Goal: Transaction & Acquisition: Purchase product/service

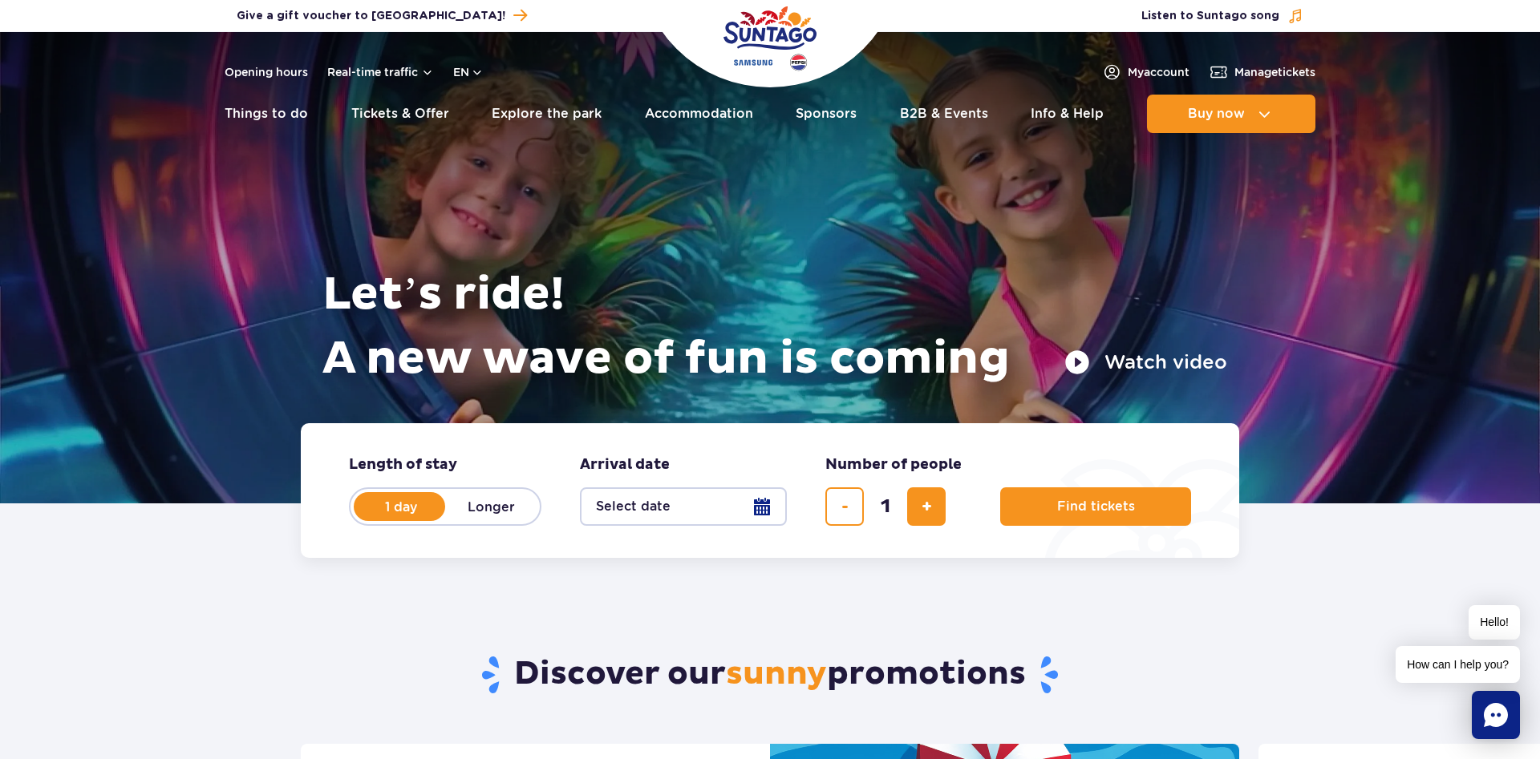
click at [761, 511] on button "Select date" at bounding box center [683, 507] width 207 height 38
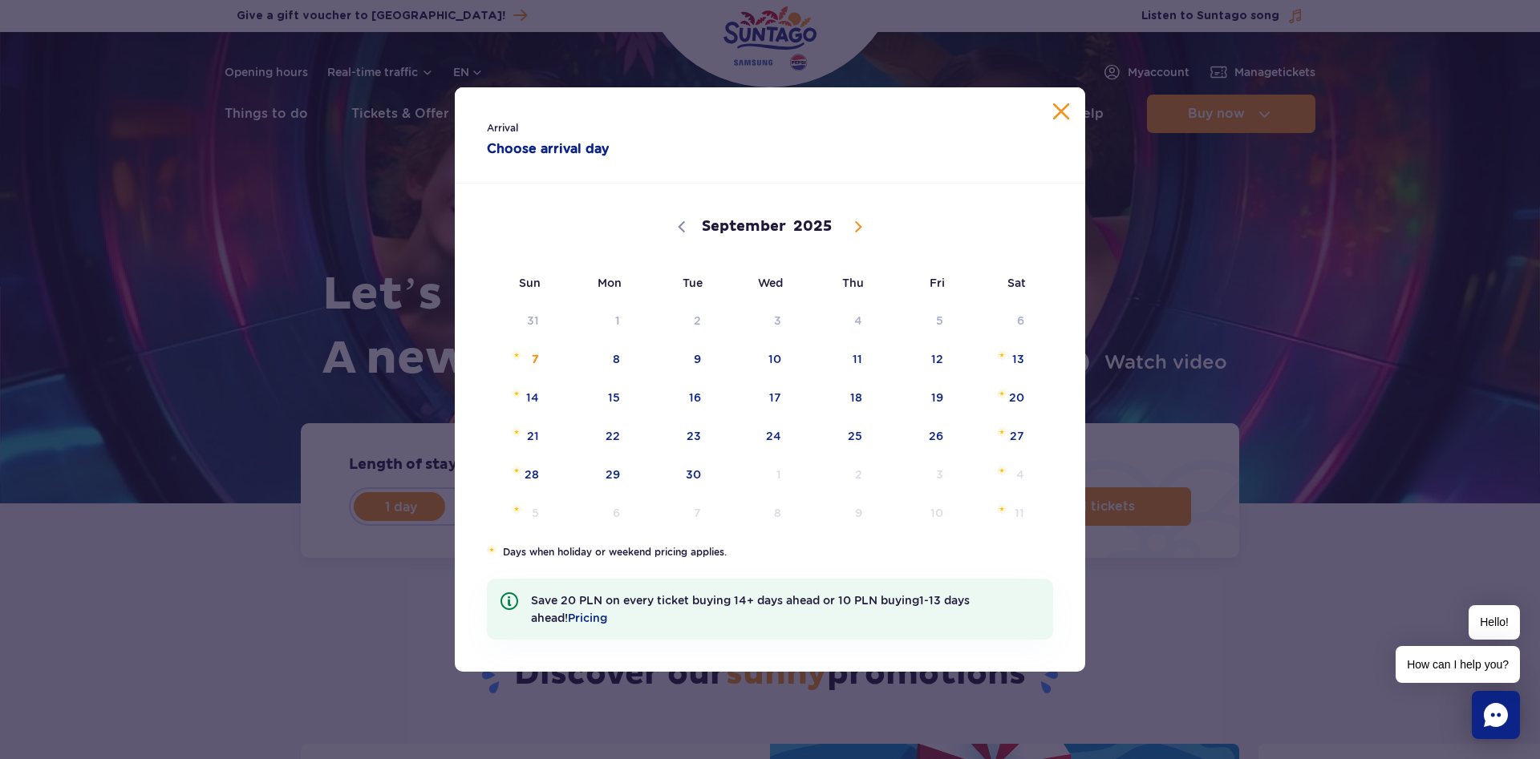
click at [856, 225] on icon at bounding box center [857, 226] width 11 height 11
select select "9"
click at [616, 435] on span "20" at bounding box center [592, 436] width 81 height 37
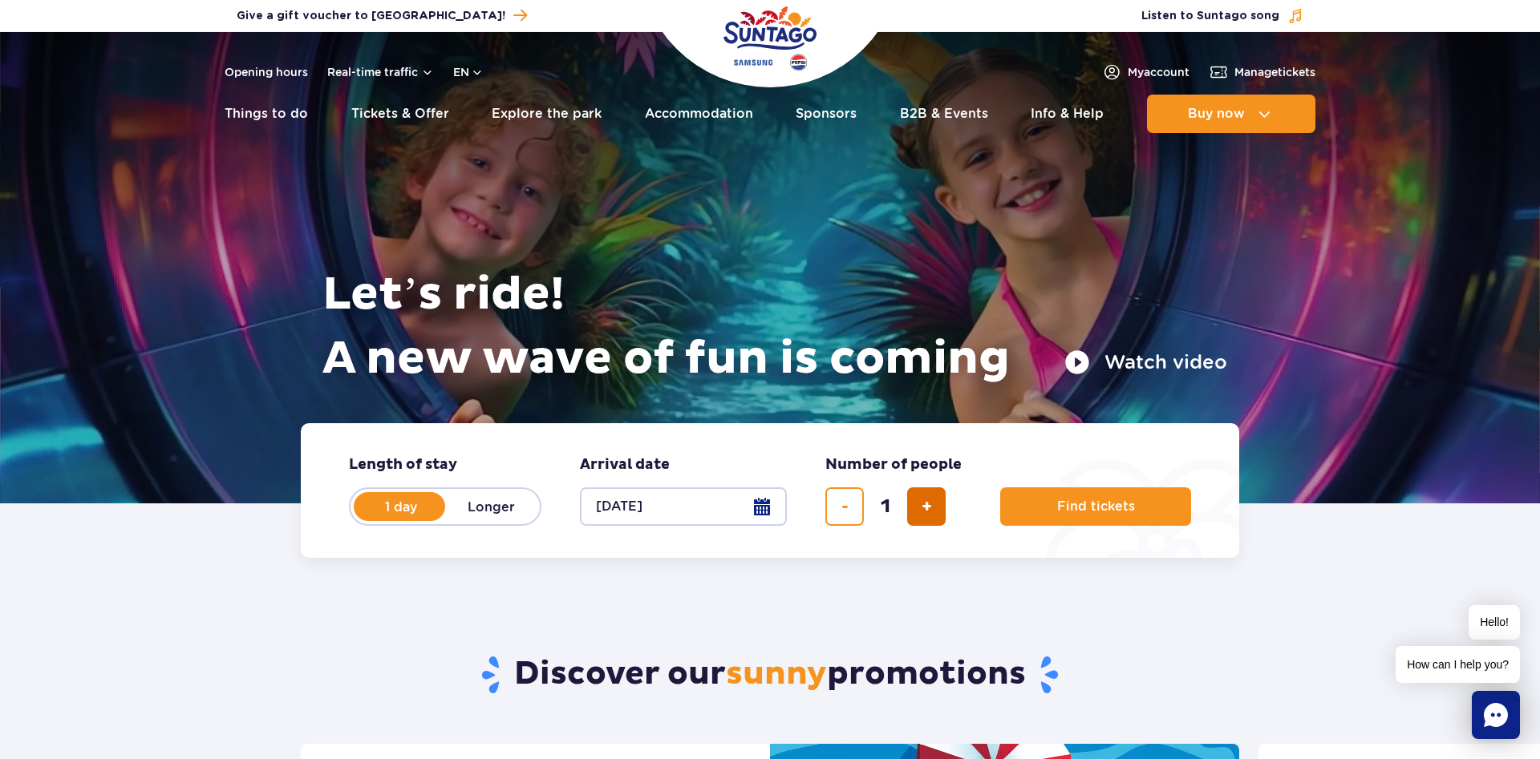
click at [933, 507] on button "add ticket" at bounding box center [926, 507] width 38 height 38
click at [933, 506] on button "add ticket" at bounding box center [926, 507] width 38 height 38
type input "5"
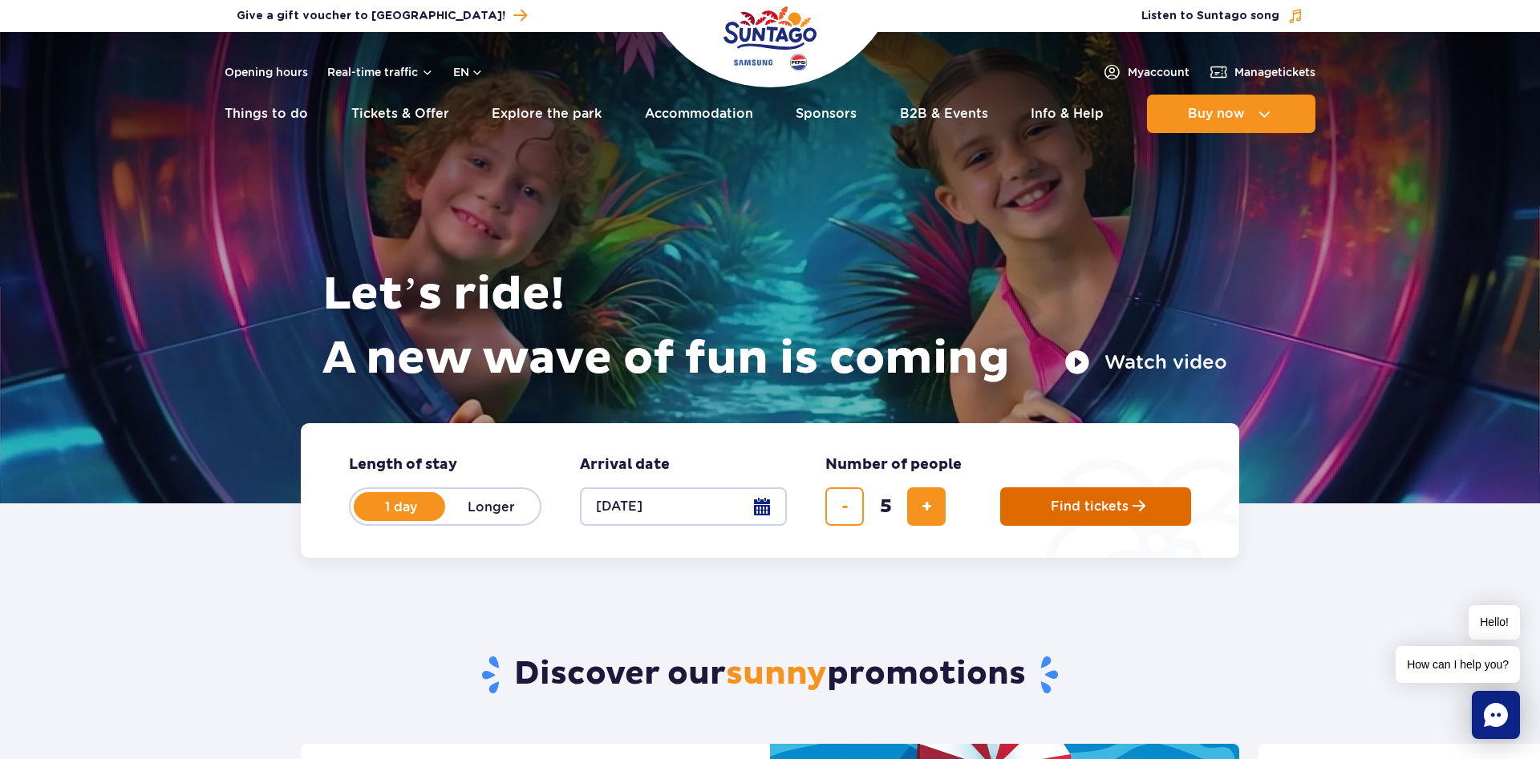
click at [1079, 500] on span "Find tickets" at bounding box center [1089, 507] width 78 height 14
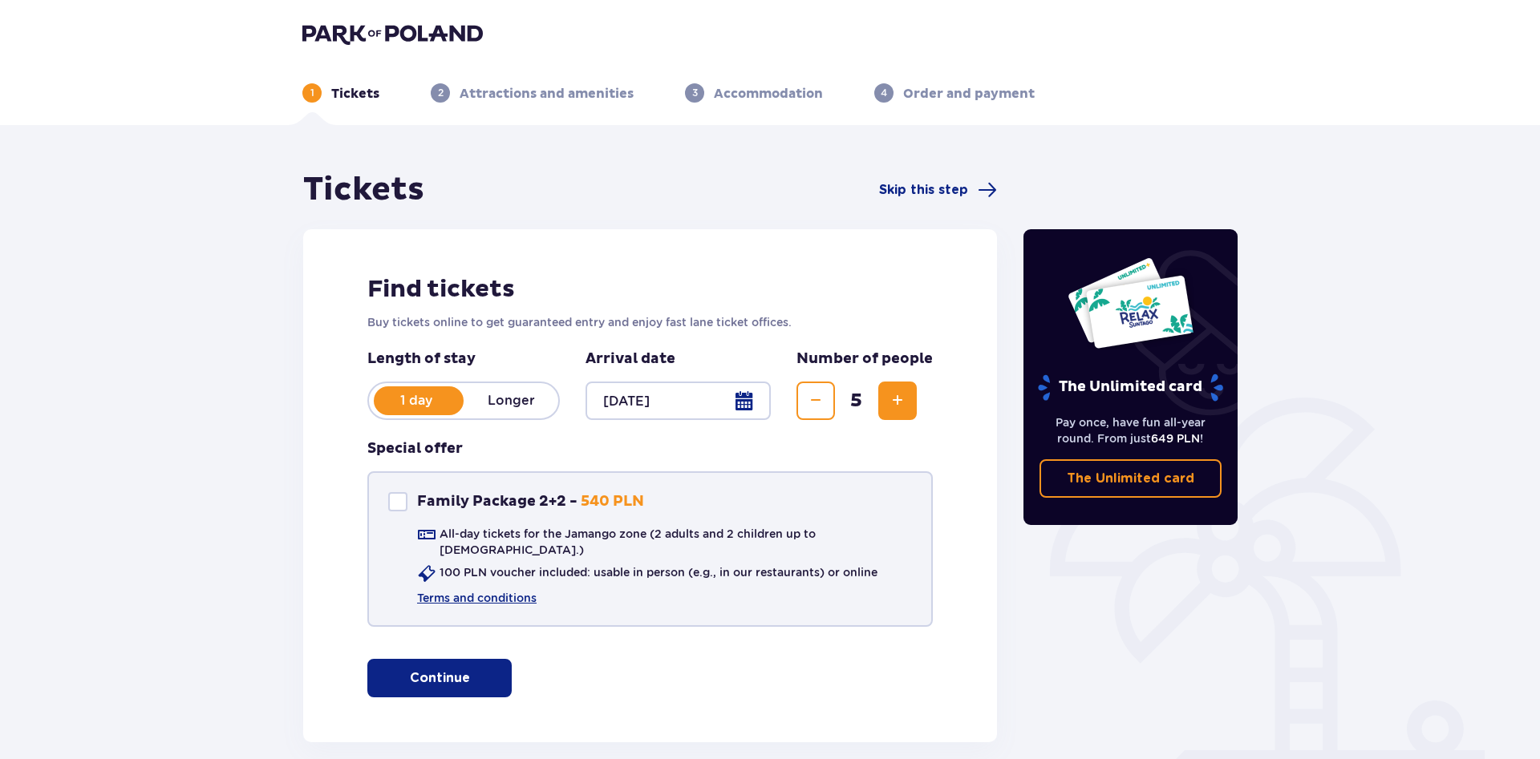
click at [396, 496] on div at bounding box center [397, 501] width 19 height 19
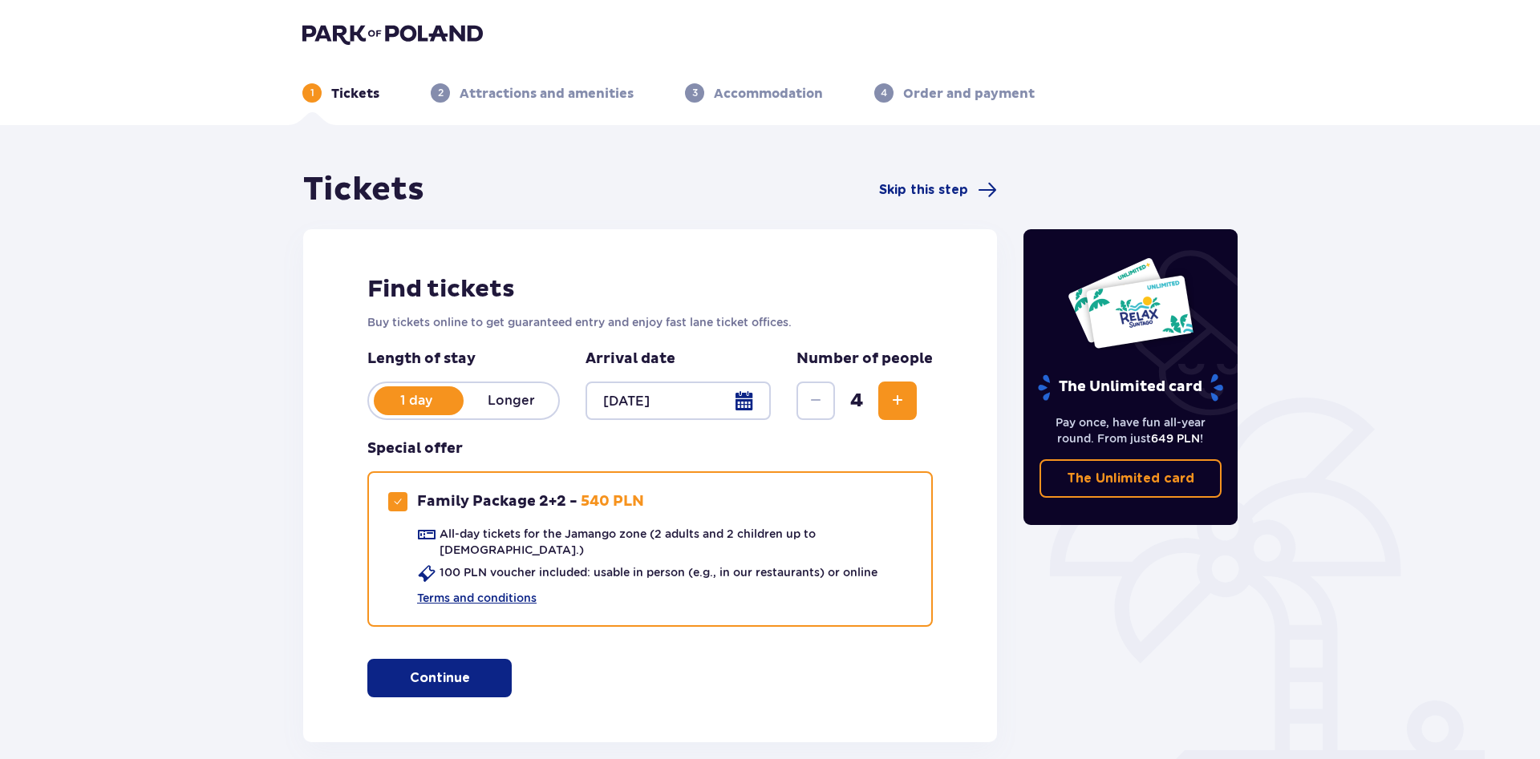
click at [897, 399] on span "Increase" at bounding box center [897, 400] width 19 height 19
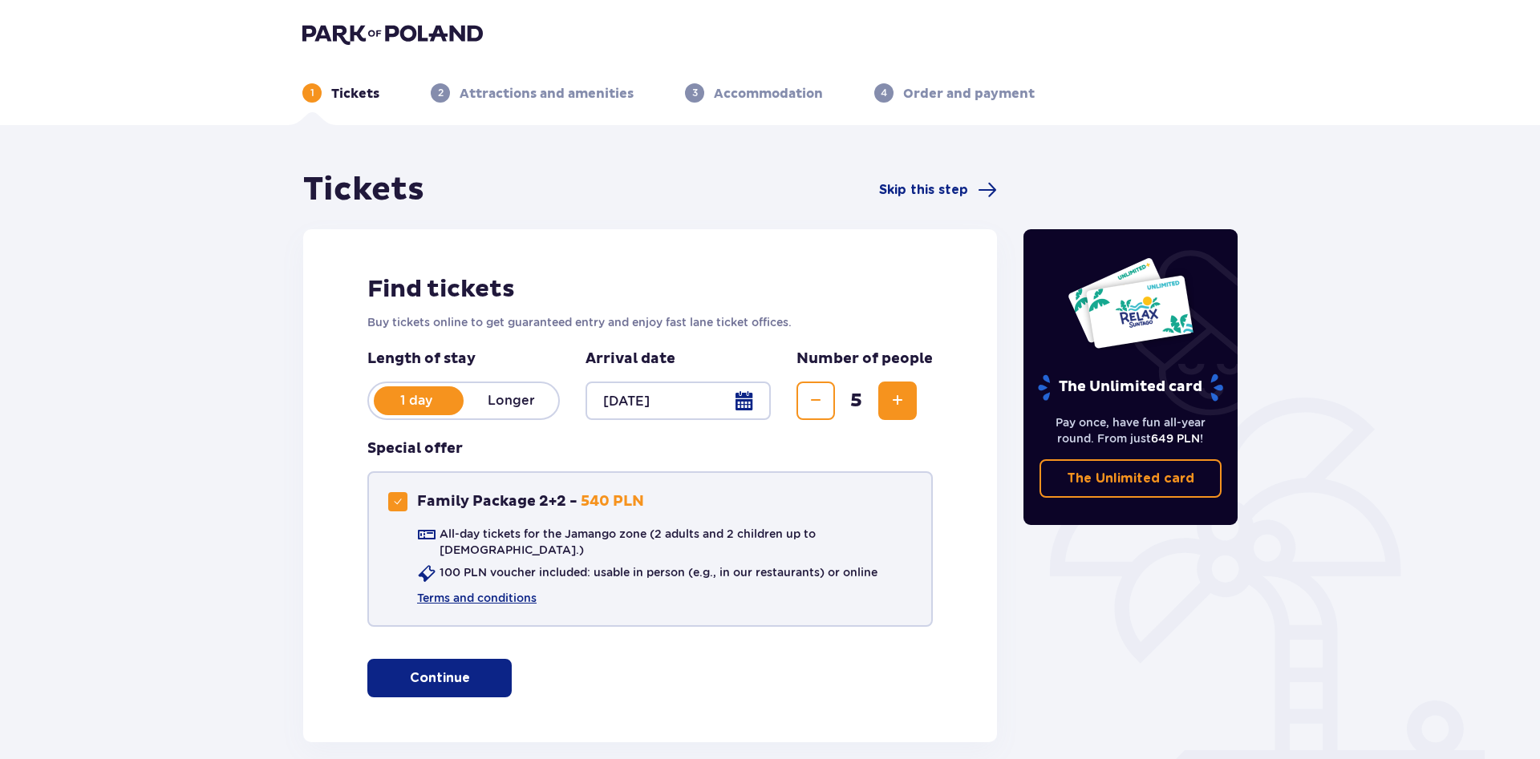
click at [385, 509] on div "Family Package 2+2 - 540 PLN All-day tickets for the Jamango zone (2 adults and…" at bounding box center [649, 549] width 565 height 156
click at [399, 504] on span at bounding box center [398, 502] width 10 height 10
checkbox input "false"
click at [430, 644] on div "Find tickets Buy tickets online to get guaranteed entry and enjoy fast lane tic…" at bounding box center [650, 485] width 694 height 513
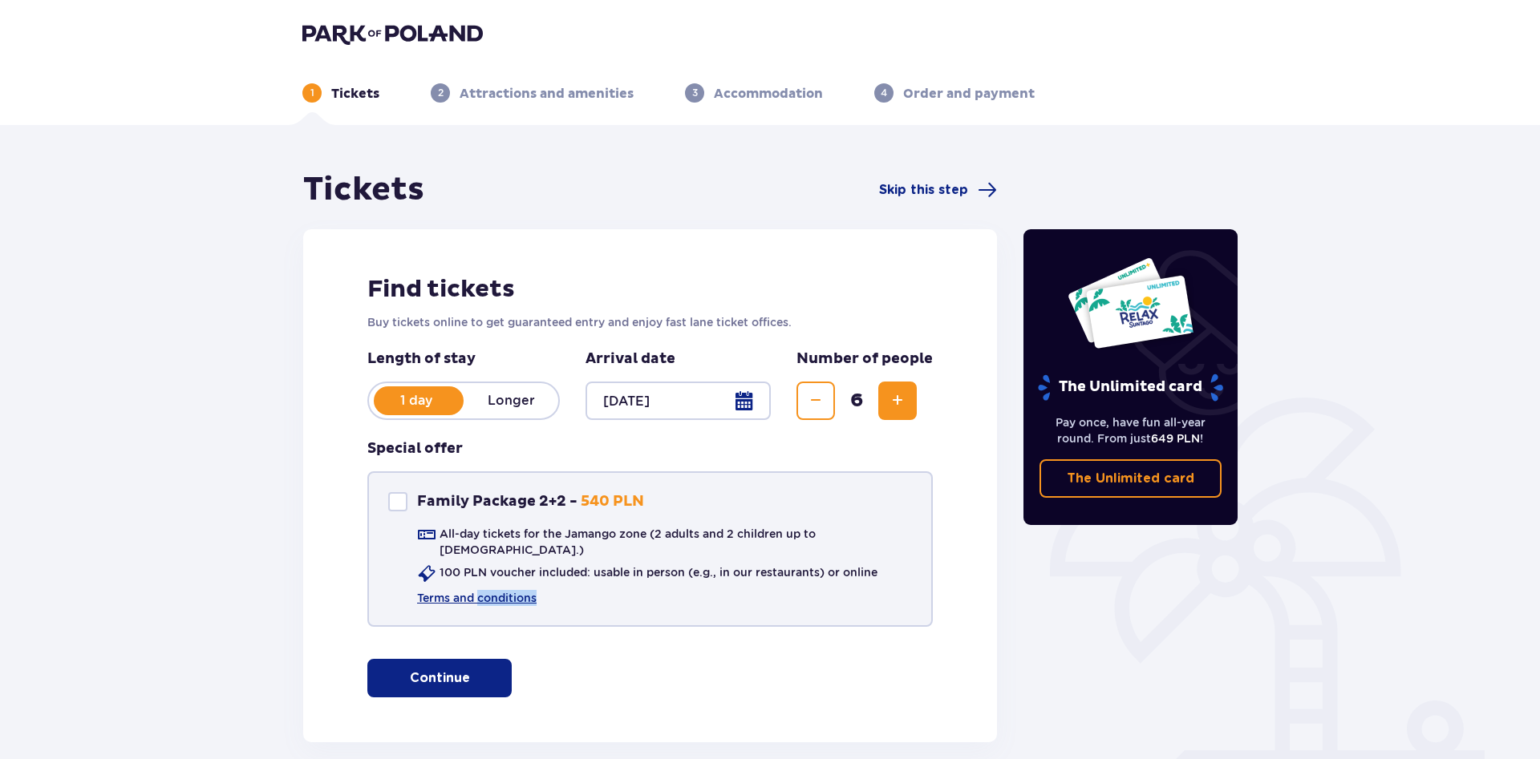
click at [811, 401] on span "Decrease" at bounding box center [815, 400] width 19 height 19
click at [460, 660] on button "Continue" at bounding box center [439, 678] width 144 height 38
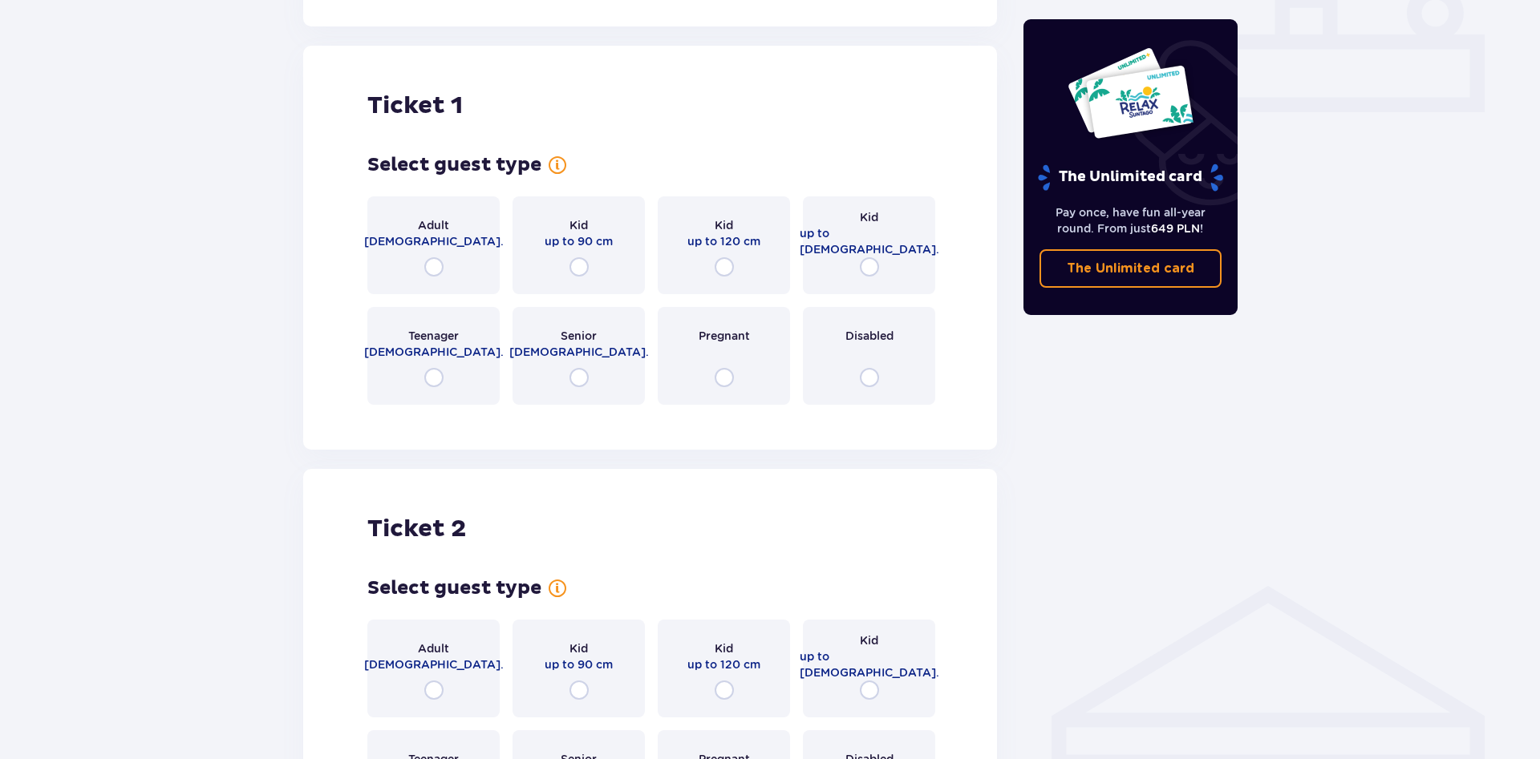
scroll to position [730, 0]
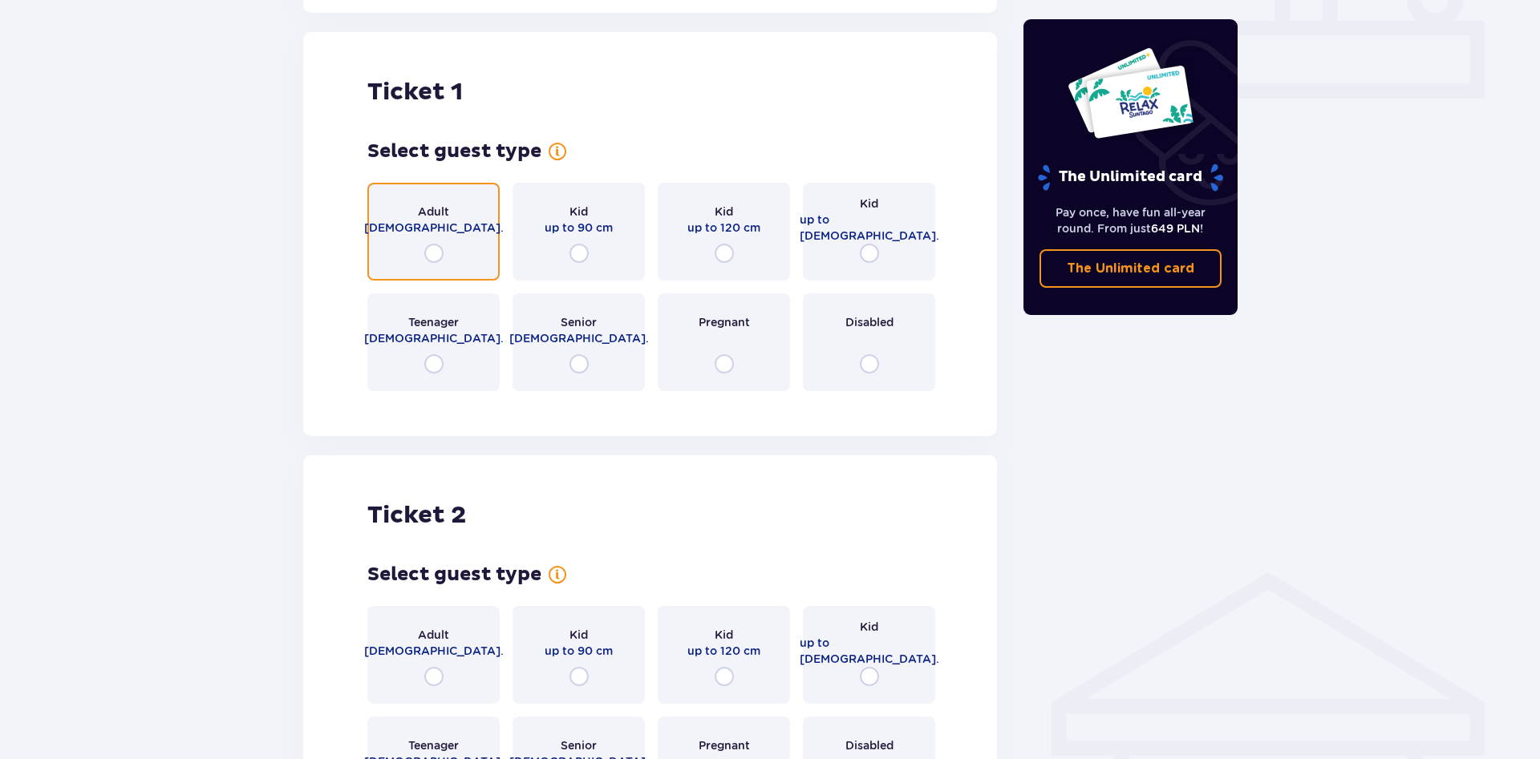
click at [431, 244] on input "radio" at bounding box center [433, 253] width 19 height 19
radio input "true"
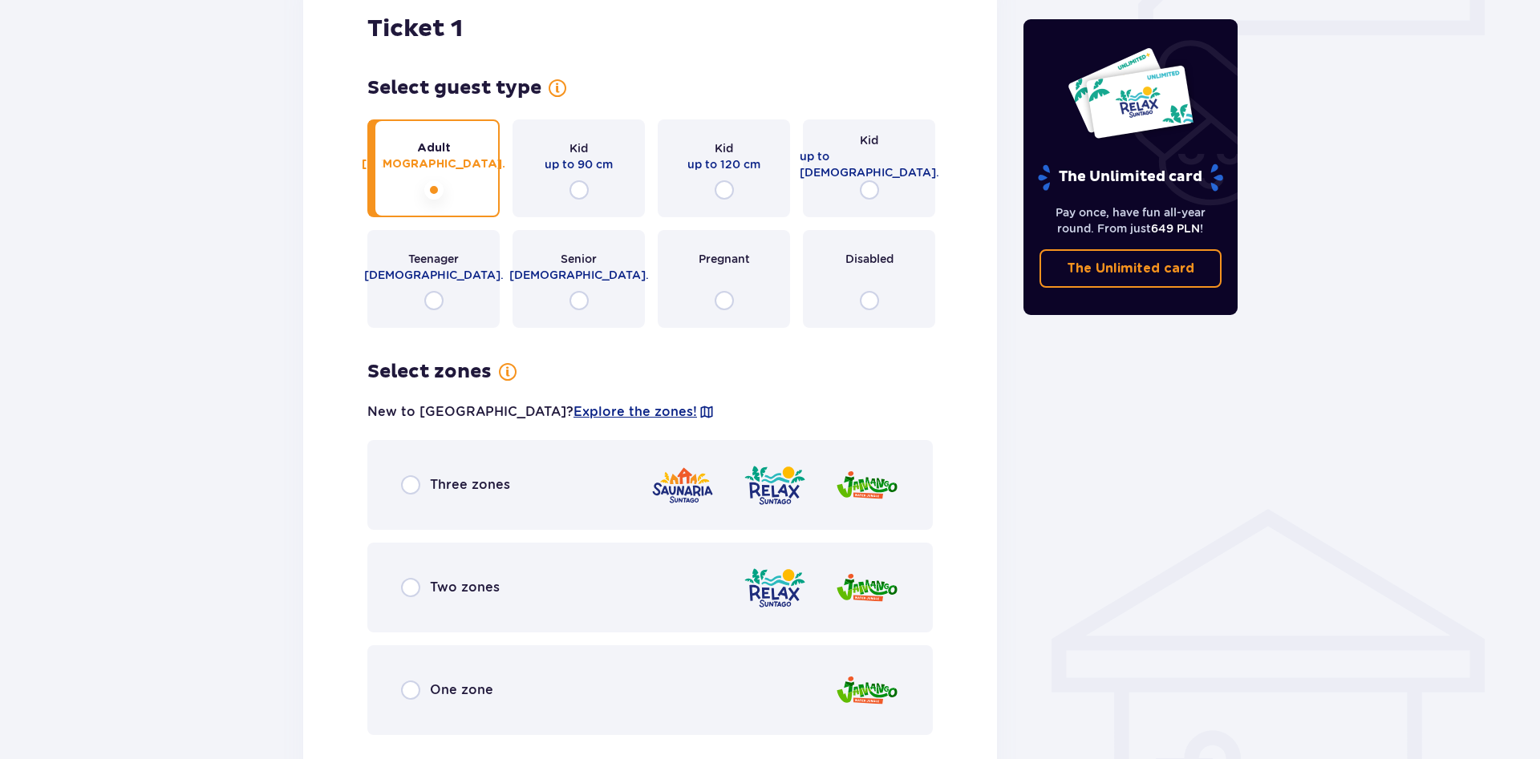
scroll to position [900, 0]
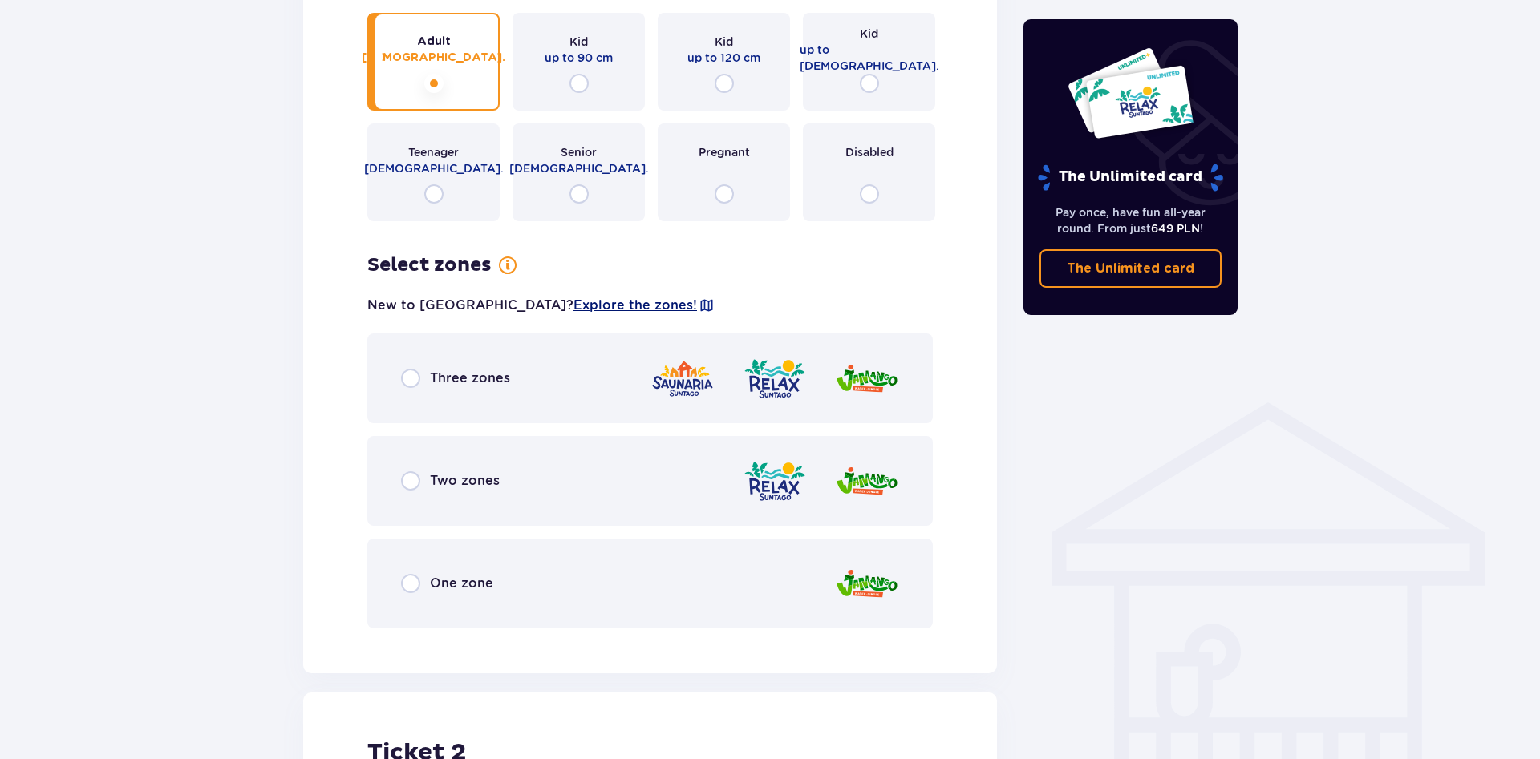
click at [573, 297] on span "Explore the zones!" at bounding box center [634, 306] width 123 height 18
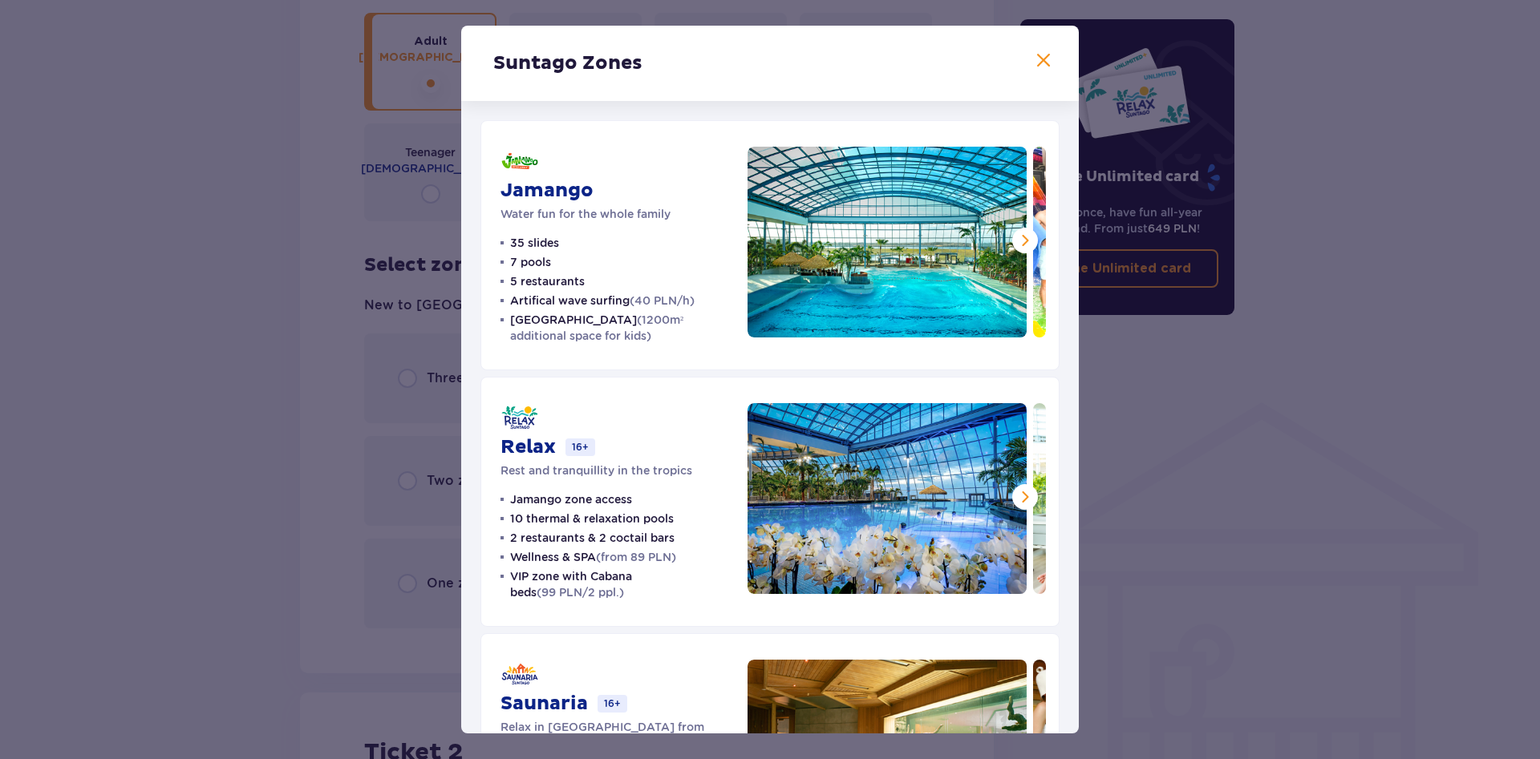
click at [1042, 59] on span at bounding box center [1043, 60] width 19 height 19
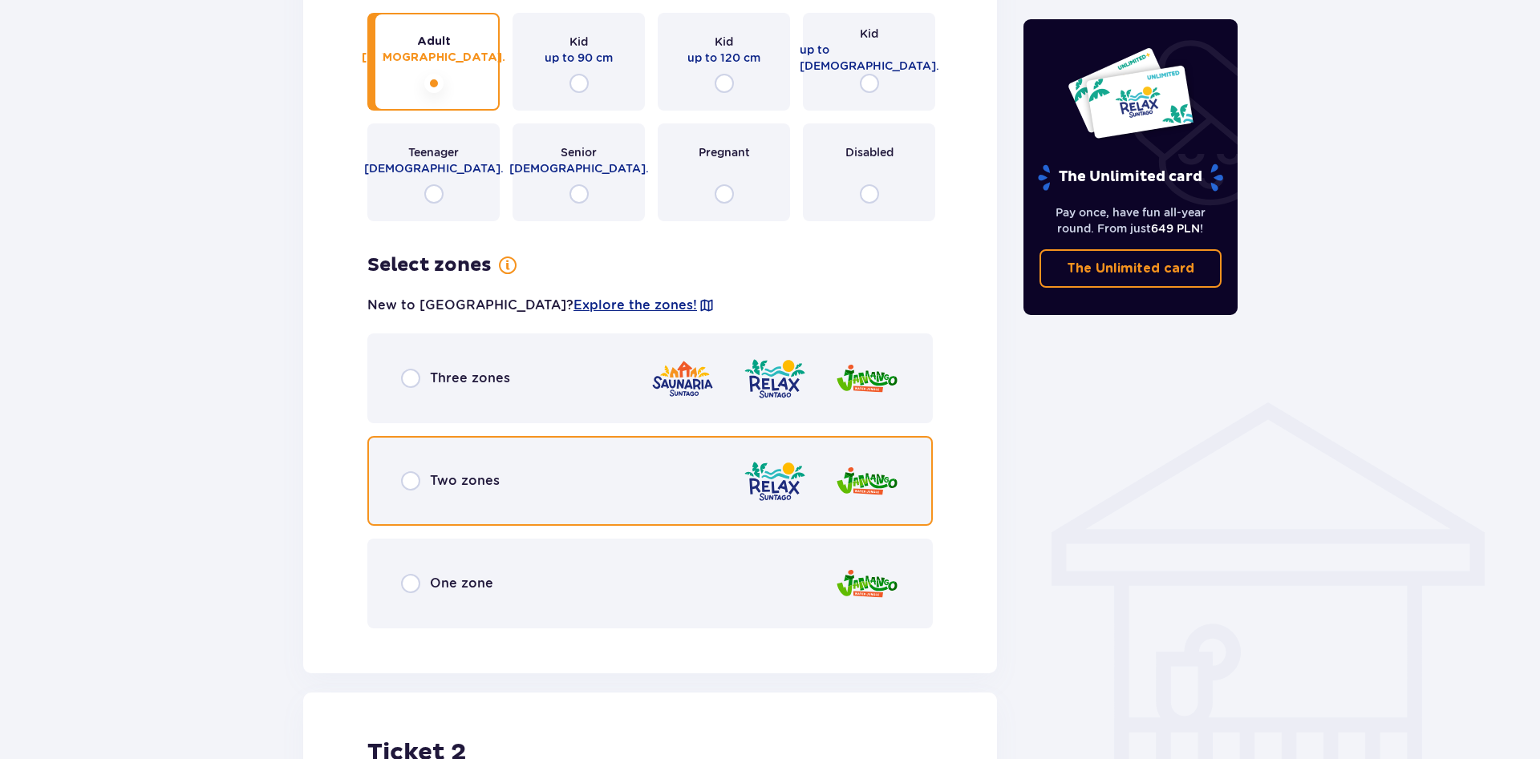
click at [411, 471] on input "radio" at bounding box center [410, 480] width 19 height 19
radio input "true"
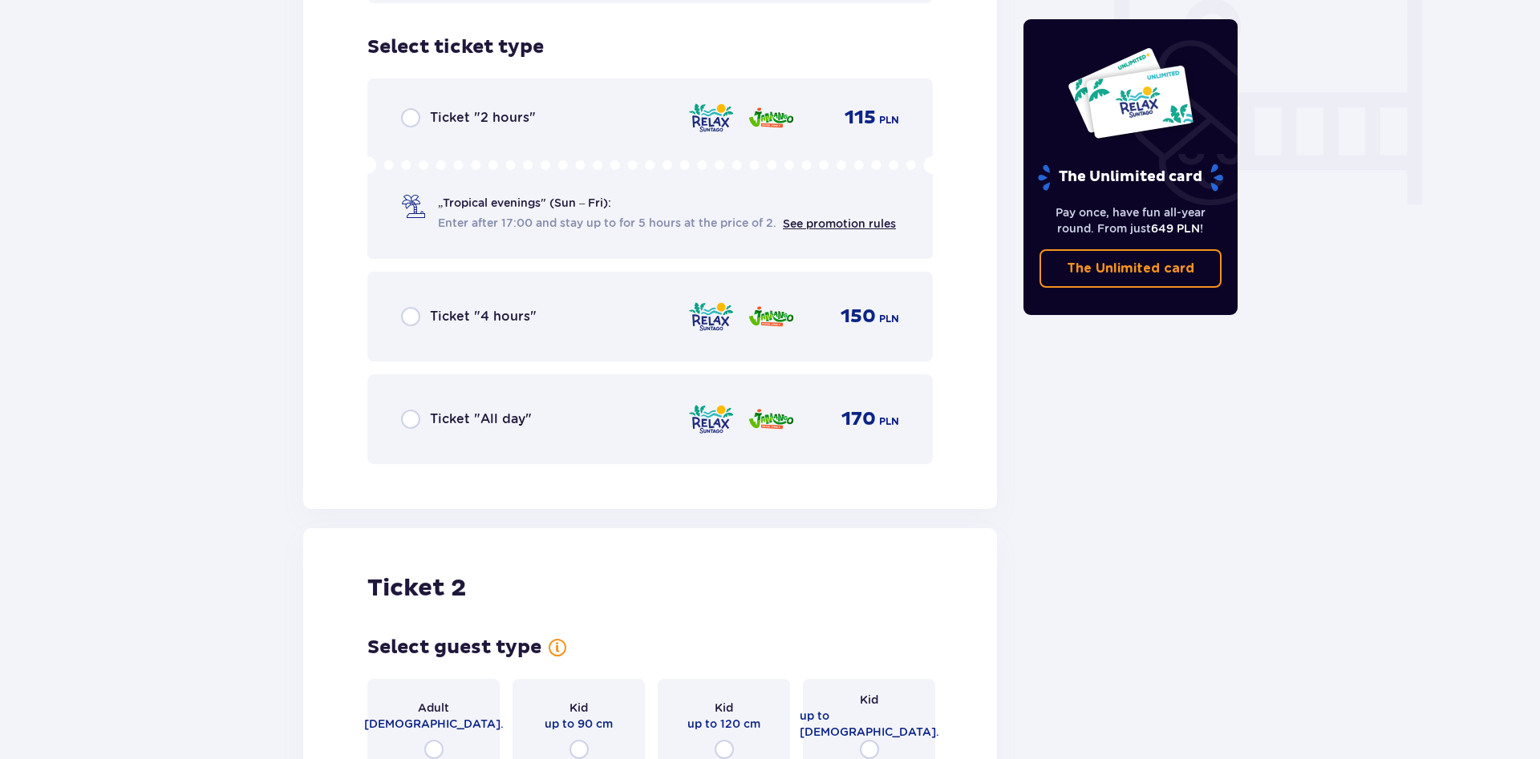
scroll to position [1528, 0]
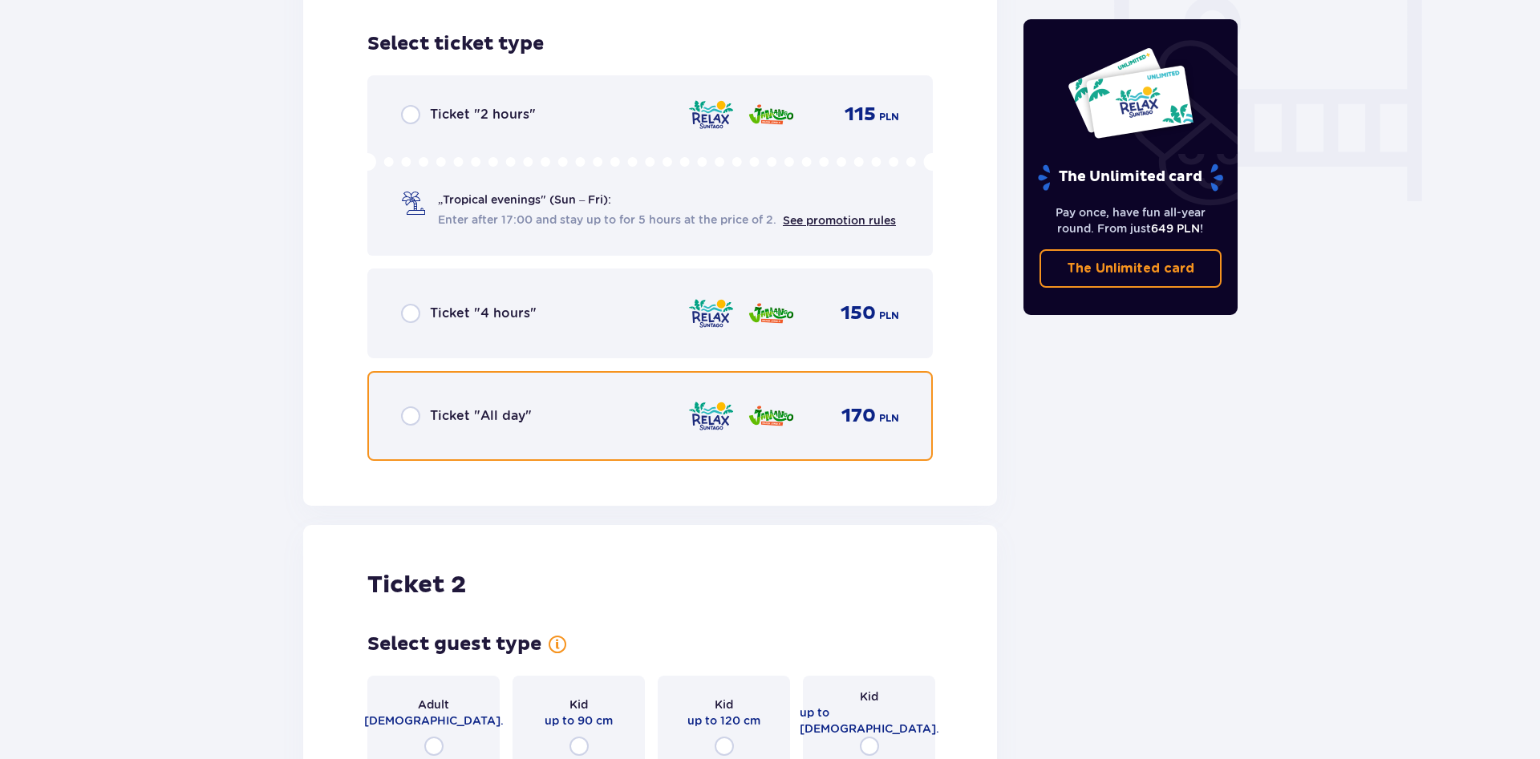
click at [411, 407] on input "radio" at bounding box center [410, 416] width 19 height 19
radio input "true"
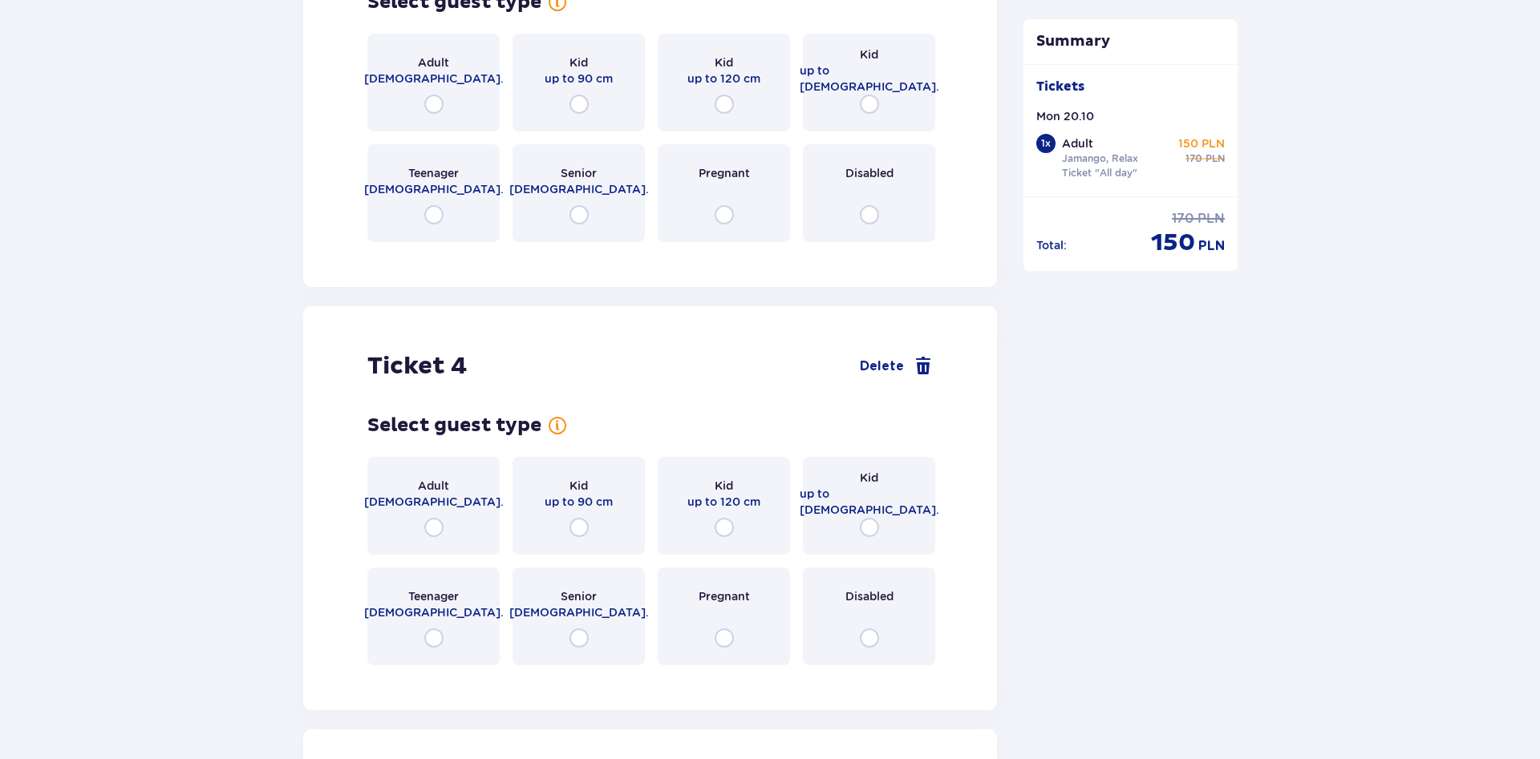
scroll to position [2267, 0]
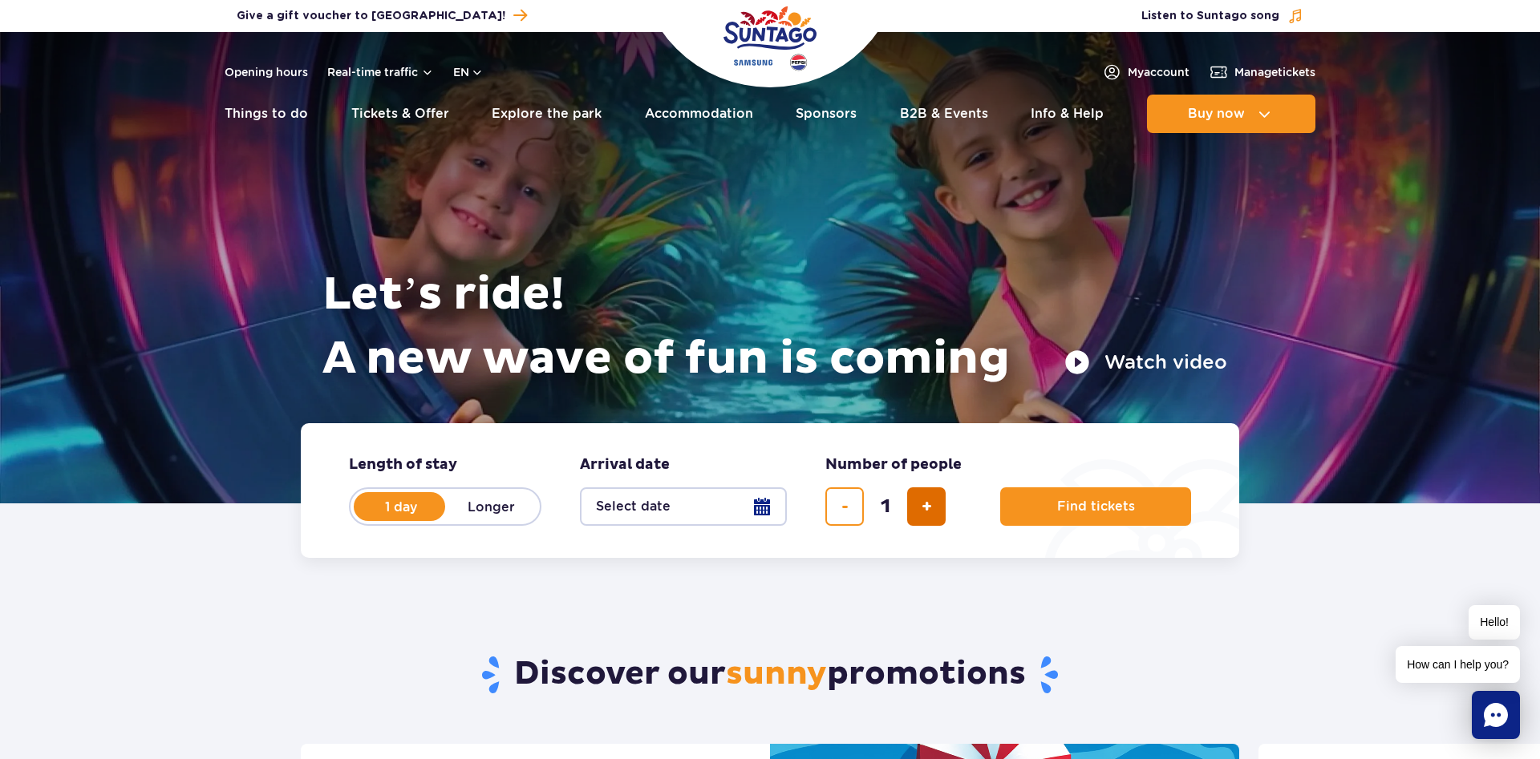
click at [922, 507] on span "add ticket" at bounding box center [926, 507] width 10 height 0
type input "5"
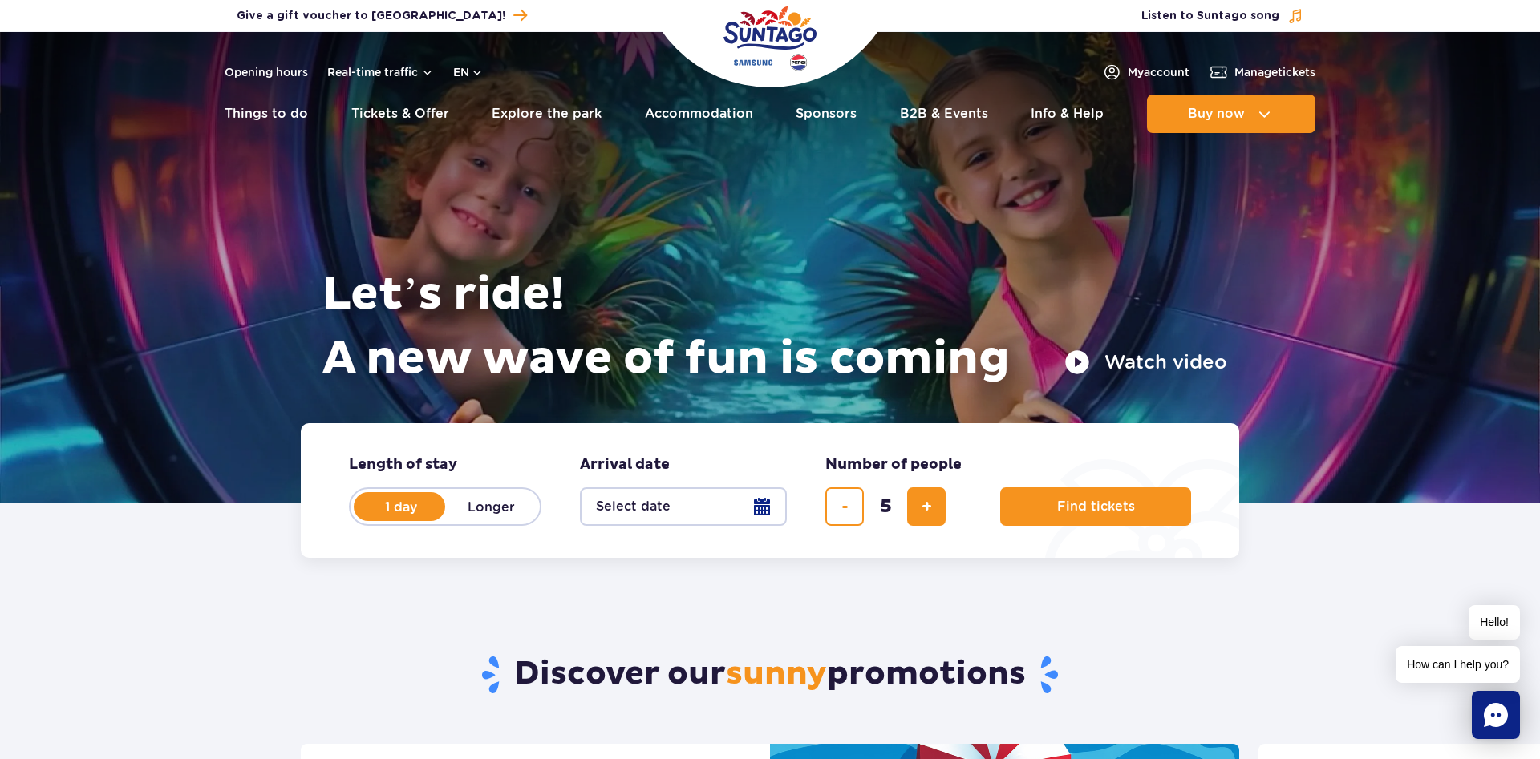
click at [686, 503] on button "Select date" at bounding box center [683, 507] width 207 height 38
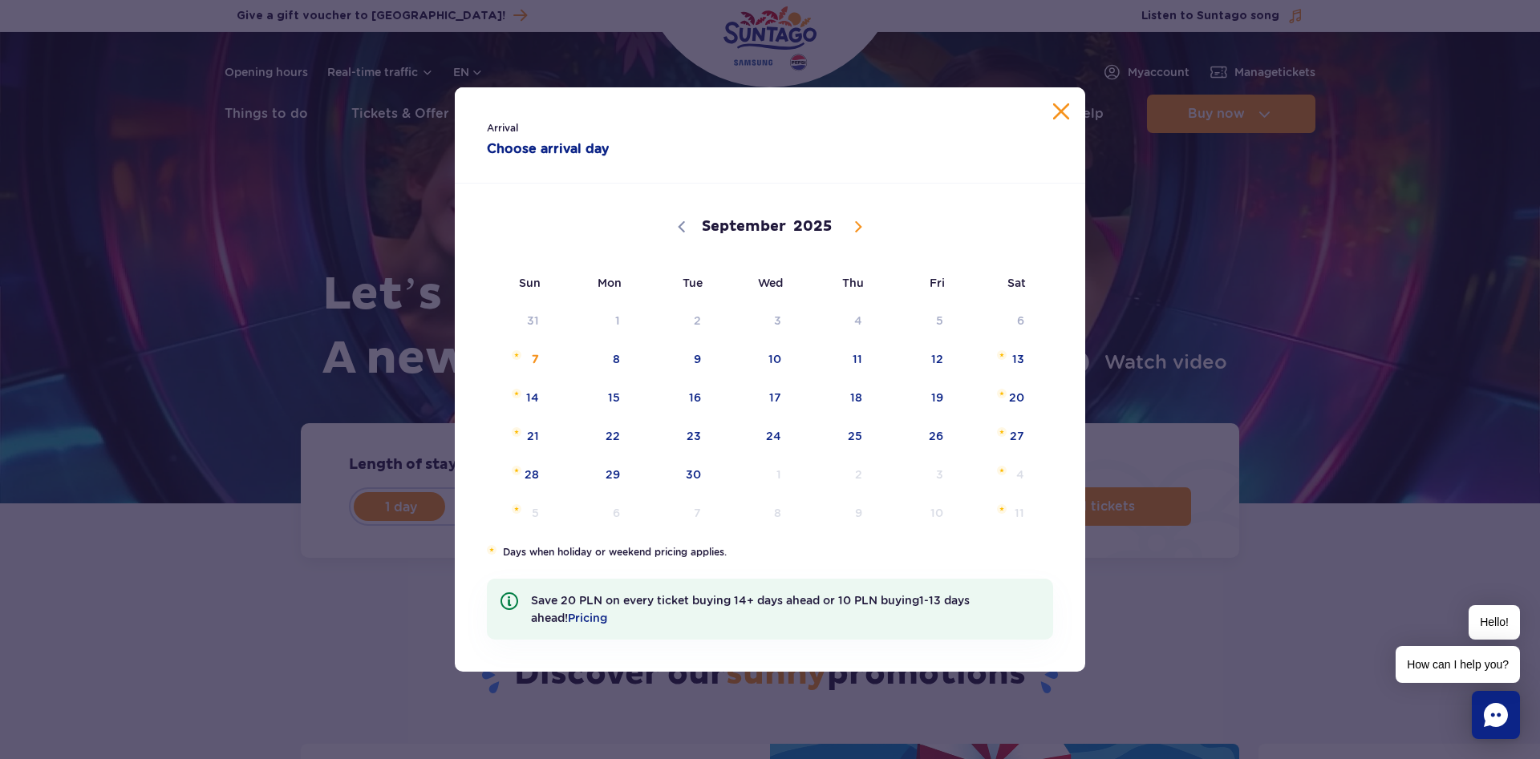
click at [857, 225] on icon at bounding box center [859, 227] width 6 height 10
select select "9"
click at [616, 435] on span "20" at bounding box center [592, 436] width 81 height 37
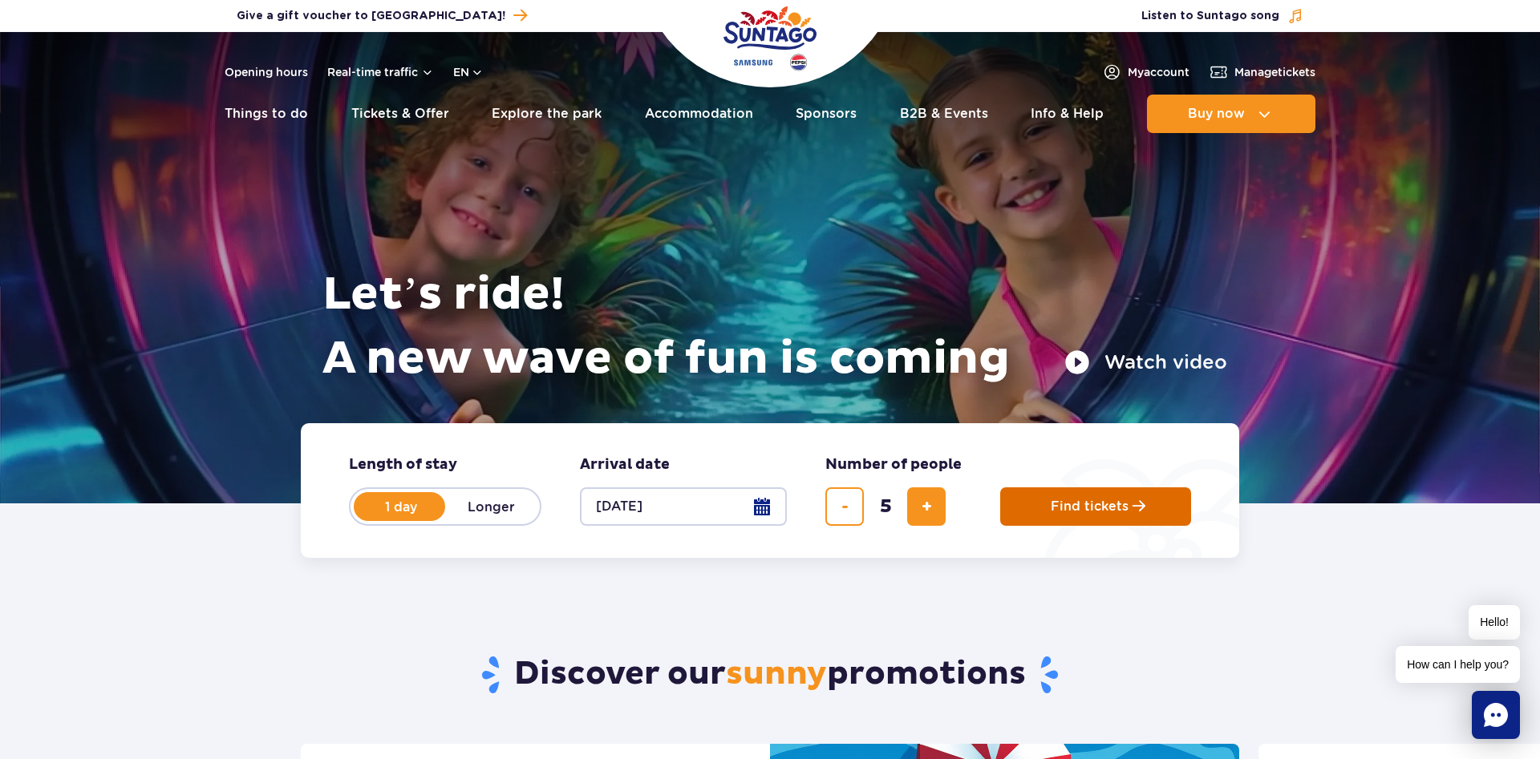
click at [1113, 506] on span "Find tickets" at bounding box center [1089, 507] width 78 height 14
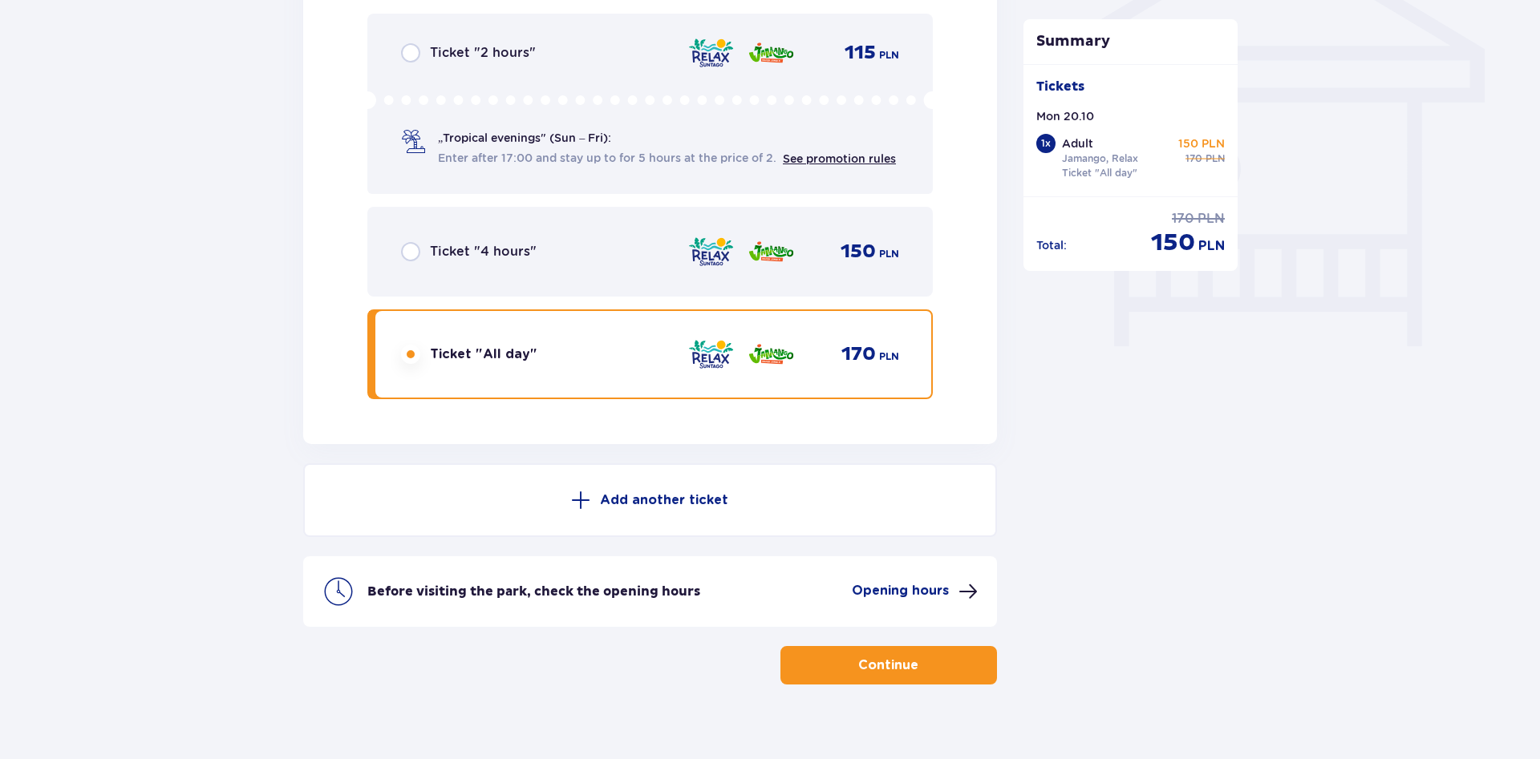
scroll to position [1390, 0]
